Goal: Information Seeking & Learning: Check status

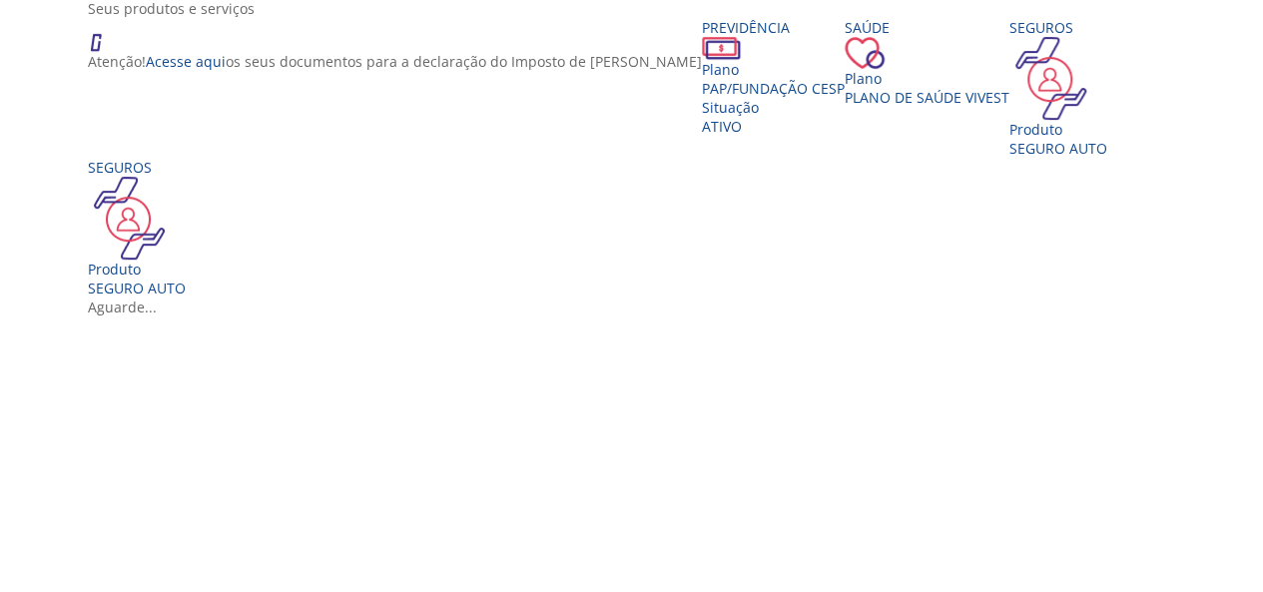
scroll to position [399, 0]
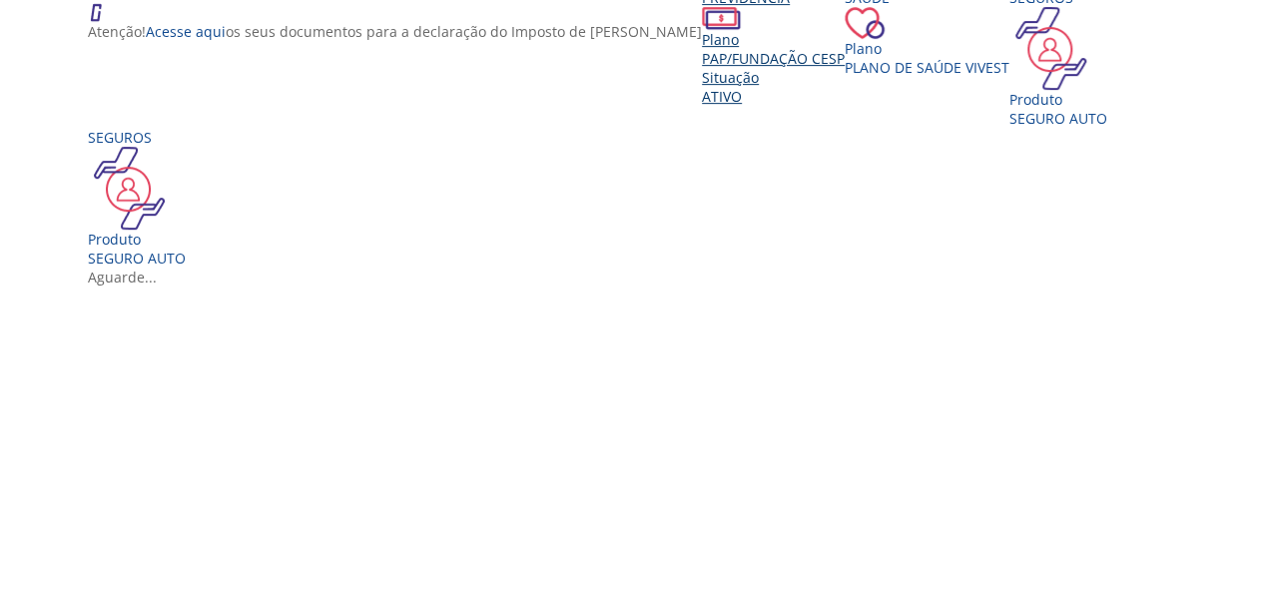
click at [702, 68] on span "PAP/Fundação CESP" at bounding box center [773, 58] width 143 height 19
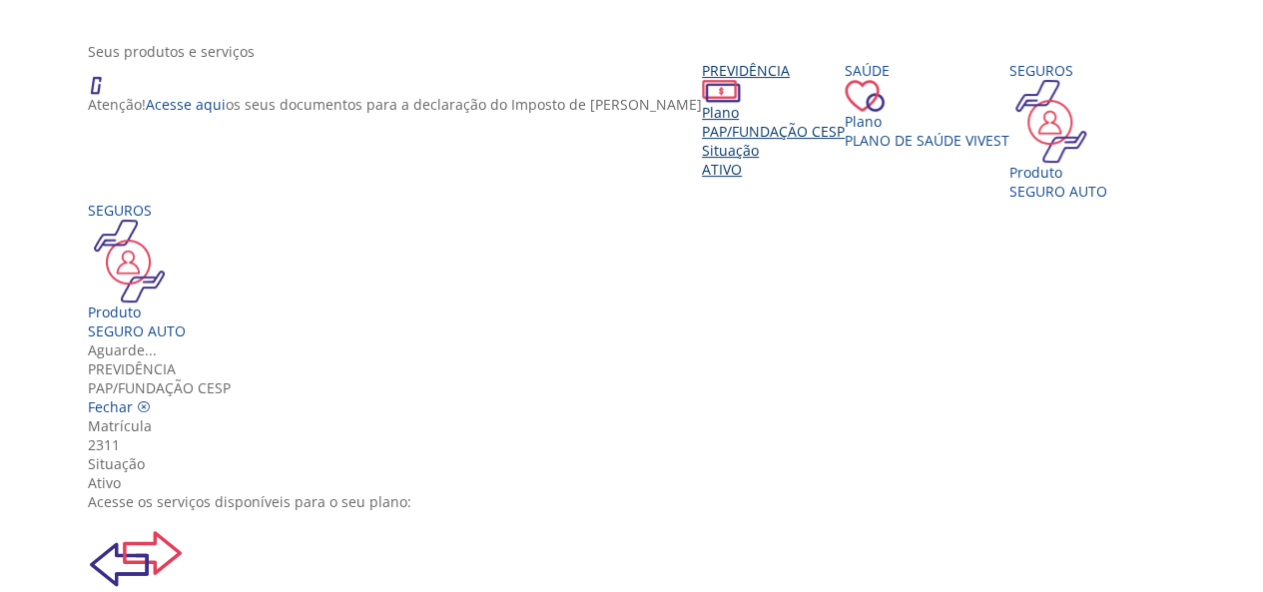
scroll to position [295, 0]
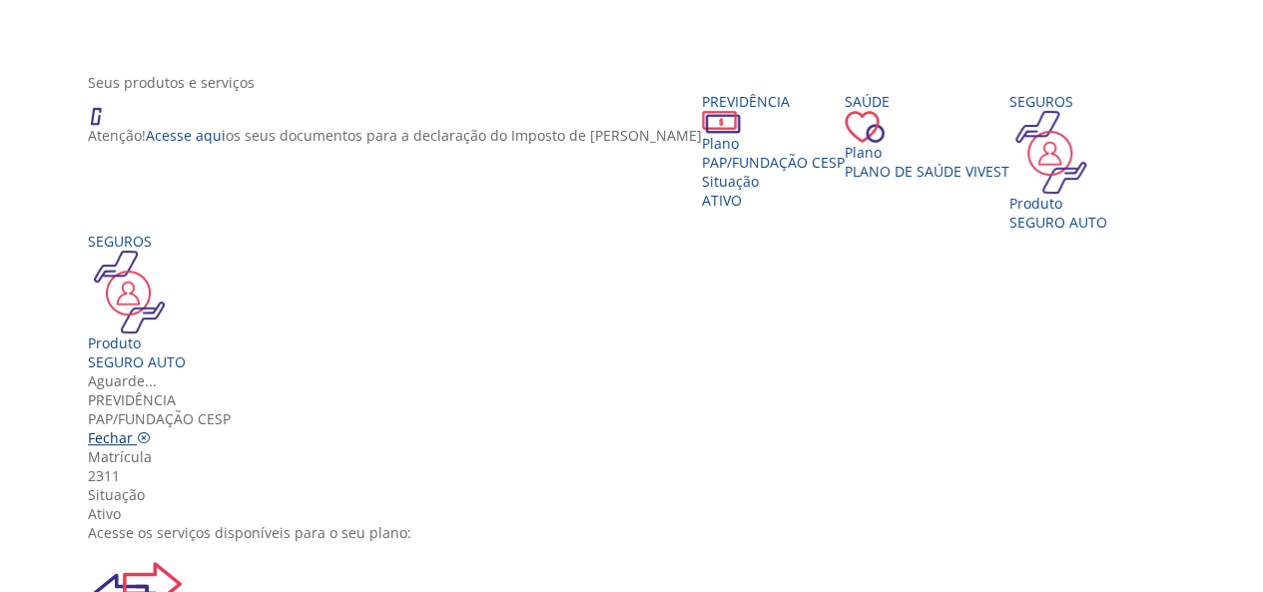
click at [133, 428] on span "Fechar" at bounding box center [110, 437] width 45 height 19
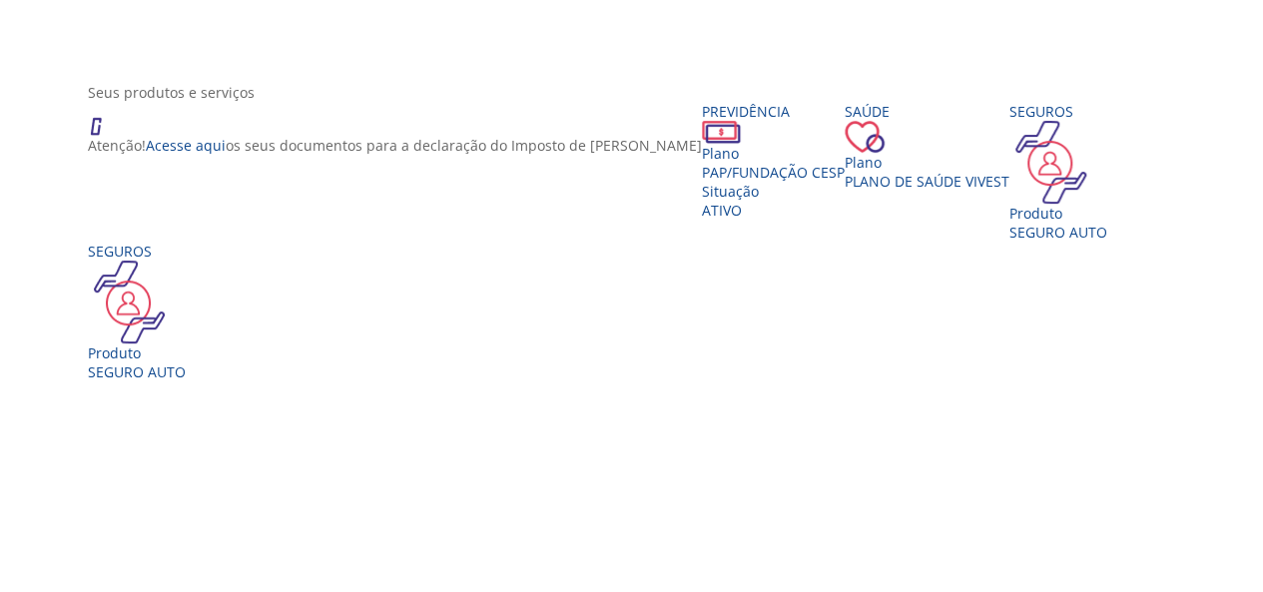
scroll to position [299, 0]
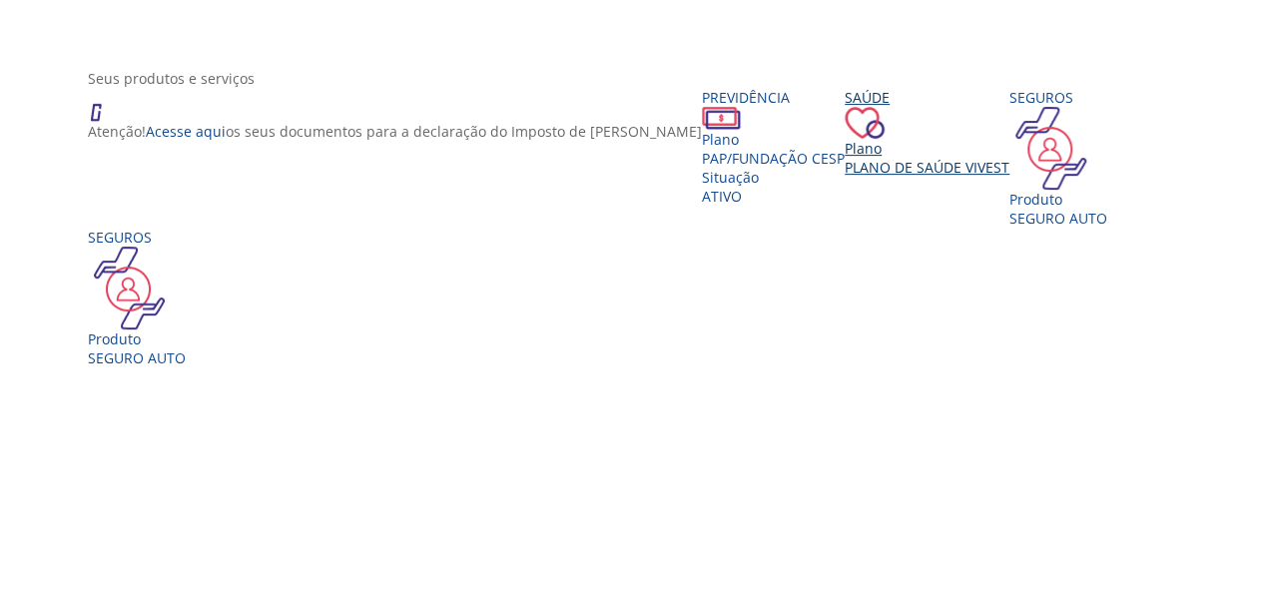
click at [852, 158] on div "Plano" at bounding box center [926, 148] width 165 height 19
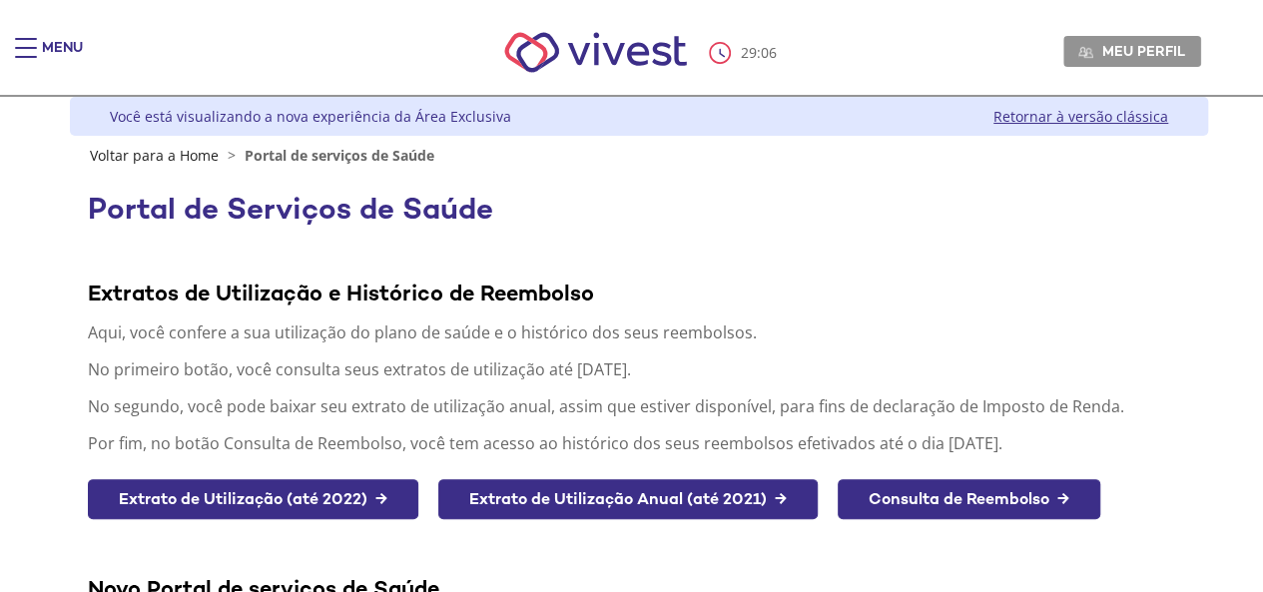
click at [26, 46] on div "Main header" at bounding box center [26, 58] width 22 height 40
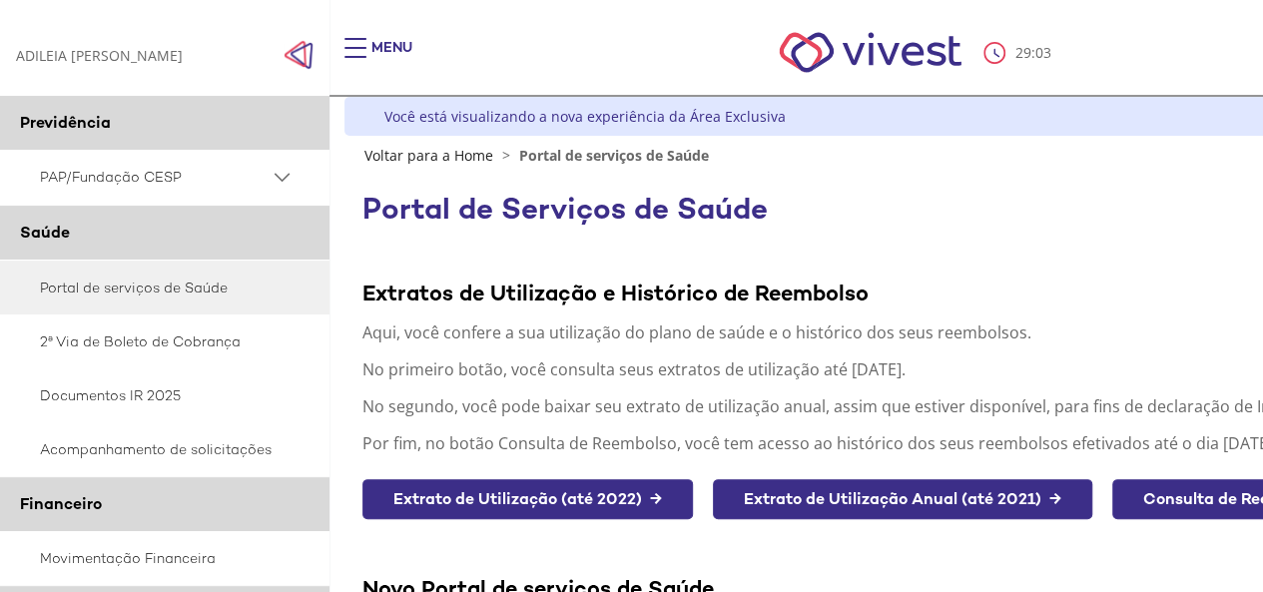
scroll to position [100, 0]
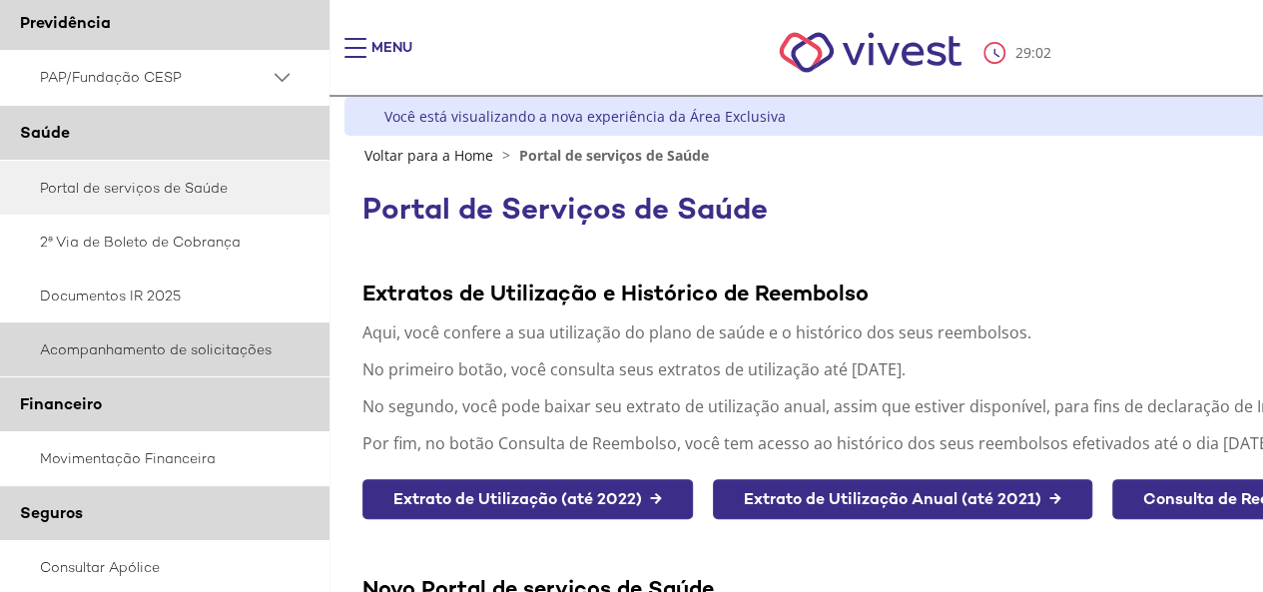
click at [102, 352] on link "Acompanhamento de solicitações" at bounding box center [164, 349] width 329 height 54
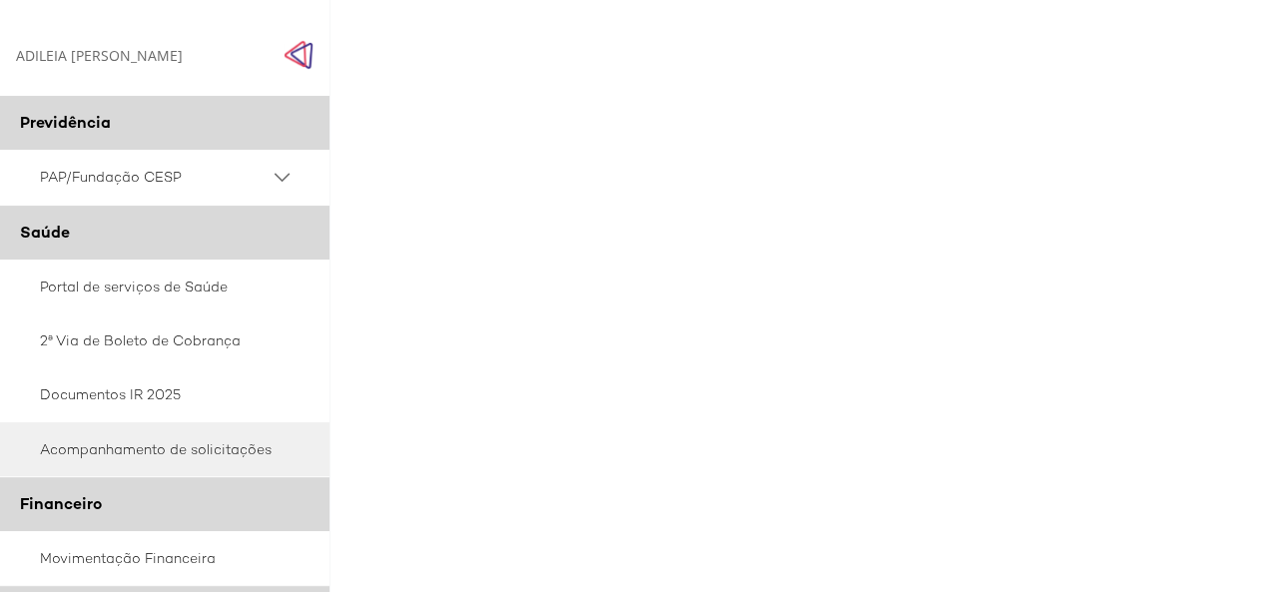
scroll to position [200, 0]
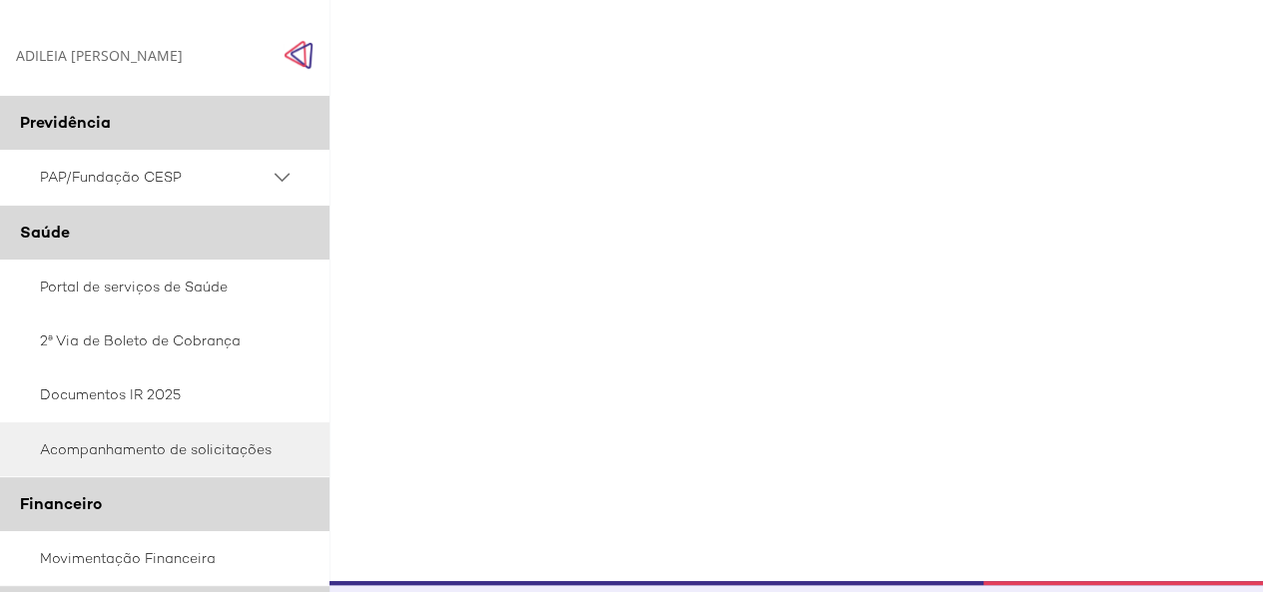
drag, startPoint x: 916, startPoint y: 580, endPoint x: 1068, endPoint y: 565, distance: 152.4
click at [1072, 578] on div "Z7_G2H0H2S04P90F0632ENF1230I1 Acompanhamento Solicitações Protocolo Menu de açã…" at bounding box center [913, 273] width 1138 height 616
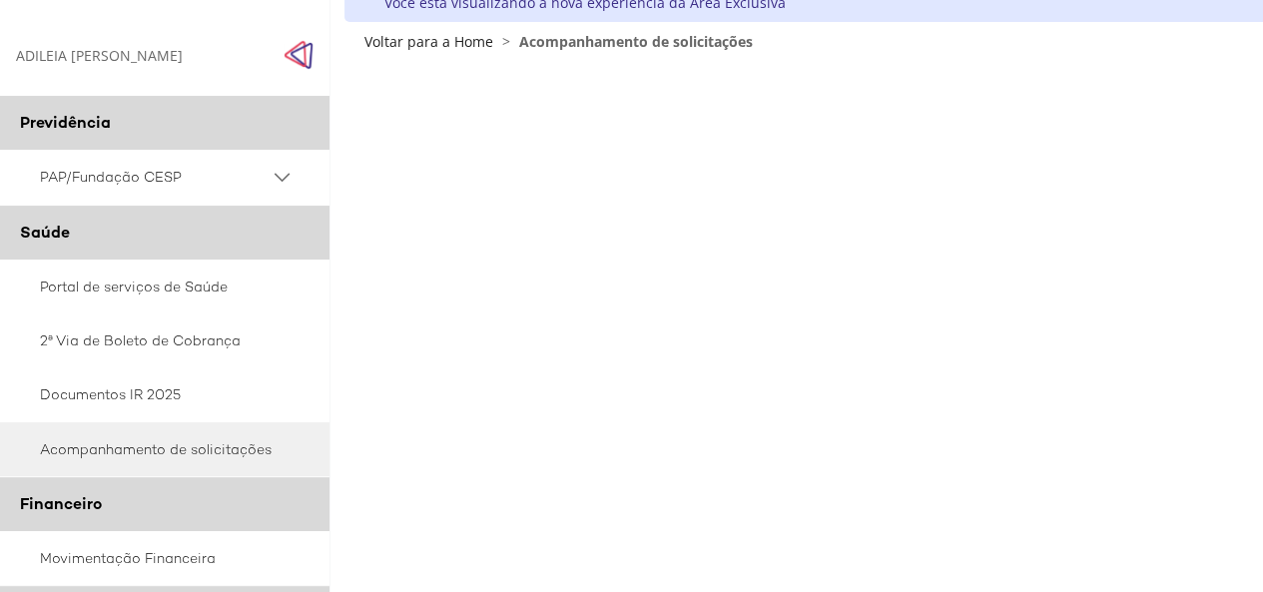
scroll to position [0, 0]
